Goal: Task Accomplishment & Management: Use online tool/utility

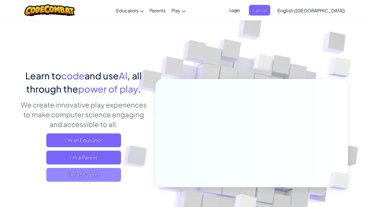
click at [91, 176] on span "I'm a Student" at bounding box center [83, 175] width 75 height 14
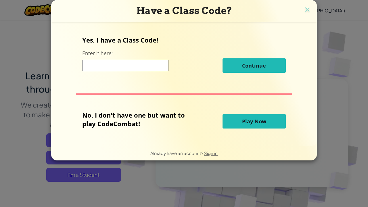
click at [239, 121] on button "Play Now" at bounding box center [254, 121] width 63 height 14
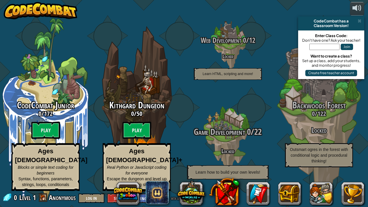
click at [200, 98] on div "Game Development 0 / 22 Locked Learn how to build your own levels!" at bounding box center [227, 137] width 109 height 109
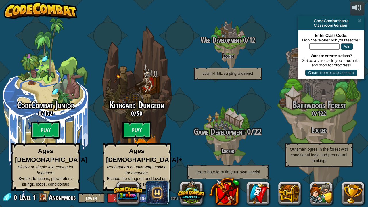
scroll to position [0, 0]
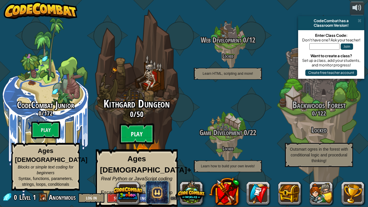
click at [138, 128] on btn "Play" at bounding box center [137, 134] width 35 height 21
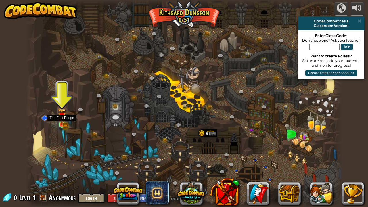
click at [62, 123] on img at bounding box center [62, 116] width 8 height 17
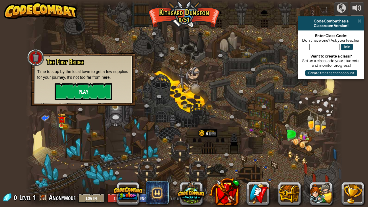
click at [78, 91] on button "Play" at bounding box center [84, 91] width 58 height 17
